Goal: Information Seeking & Learning: Learn about a topic

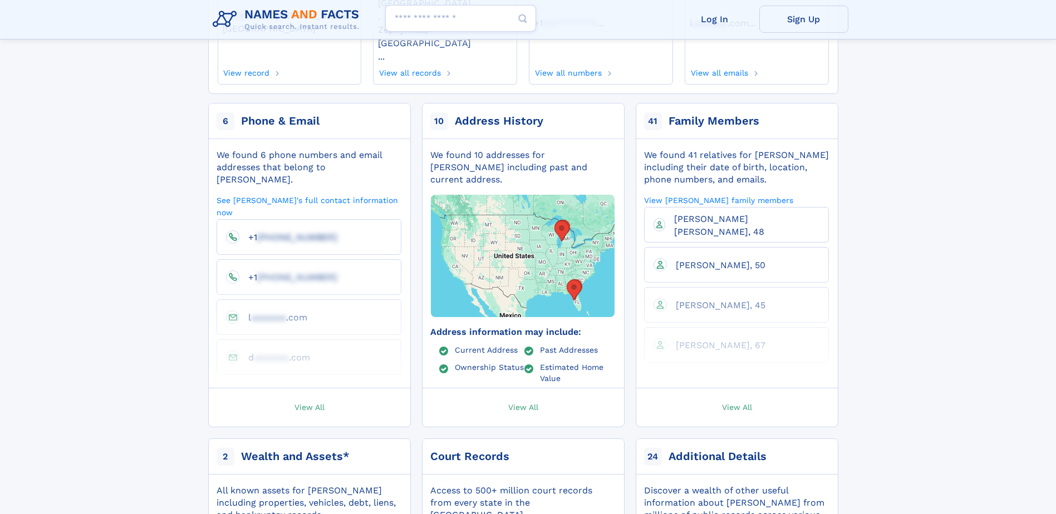
scroll to position [111, 0]
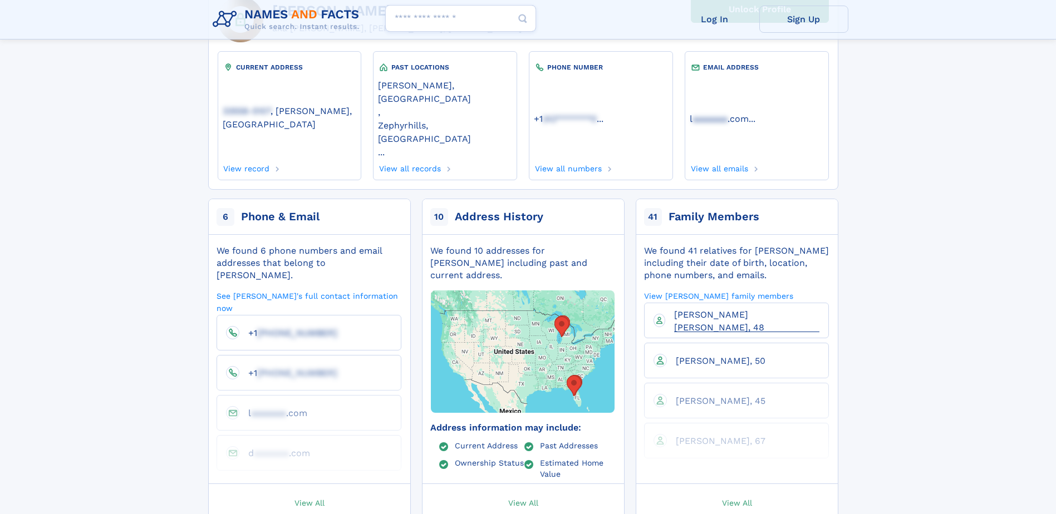
click at [725, 310] on span "Vanessa Eliette Perry, 48" at bounding box center [719, 321] width 90 height 23
click at [710, 356] on span "Brandi Lee Hawes, 50" at bounding box center [721, 361] width 90 height 11
click at [705, 396] on span "Jeni Lin Wyant, 45" at bounding box center [721, 401] width 90 height 11
click at [718, 436] on span "Linda Christie Garner, 67" at bounding box center [721, 441] width 90 height 11
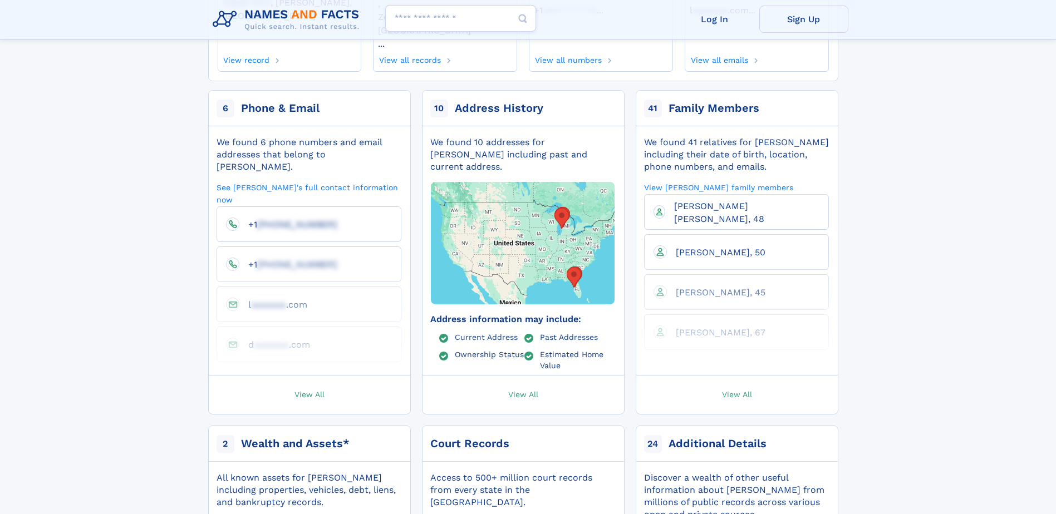
scroll to position [223, 0]
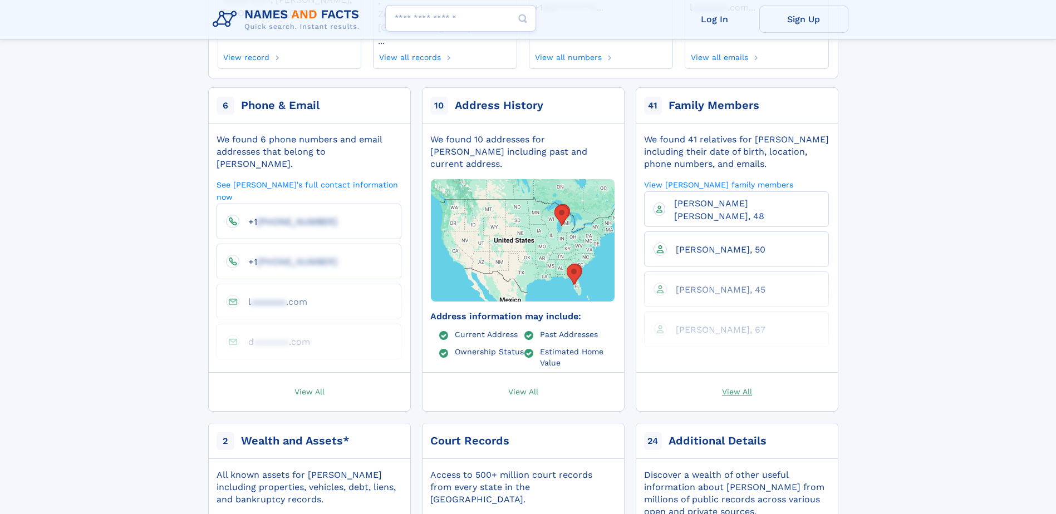
click at [730, 386] on span "View All" at bounding box center [737, 391] width 30 height 10
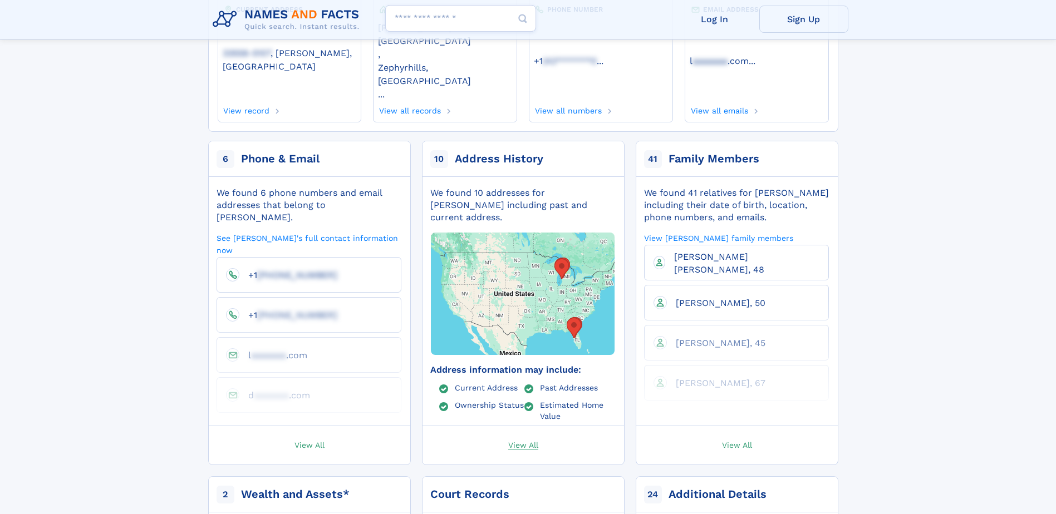
scroll to position [167, 0]
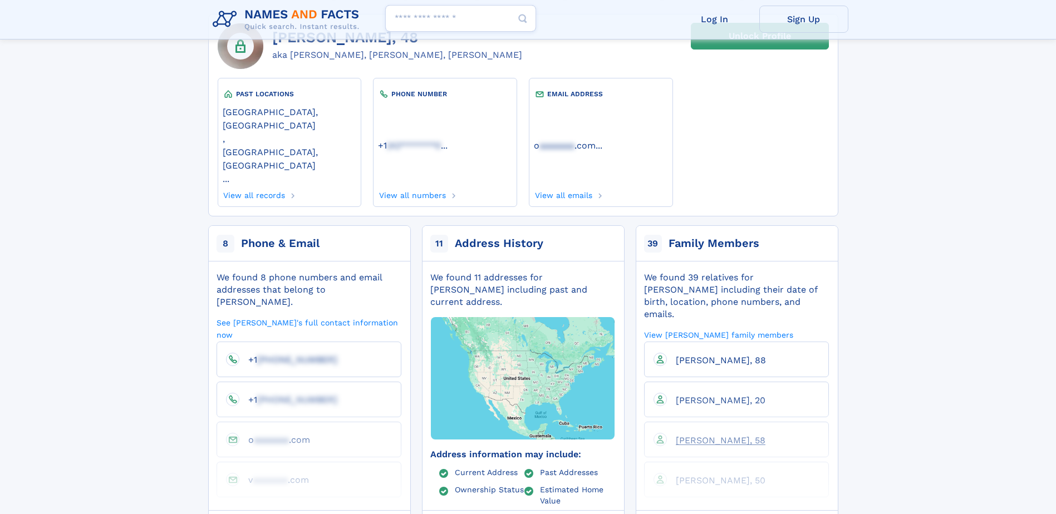
scroll to position [111, 0]
